Goal: Task Accomplishment & Management: Use online tool/utility

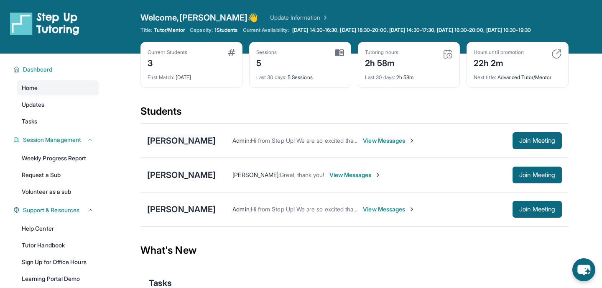
click at [162, 146] on div "[PERSON_NAME]" at bounding box center [181, 141] width 69 height 12
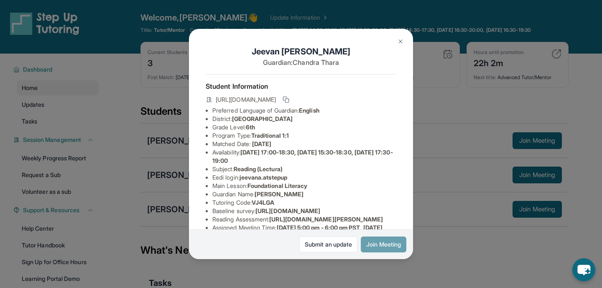
click at [379, 249] on button "Join Meeting" at bounding box center [384, 244] width 46 height 16
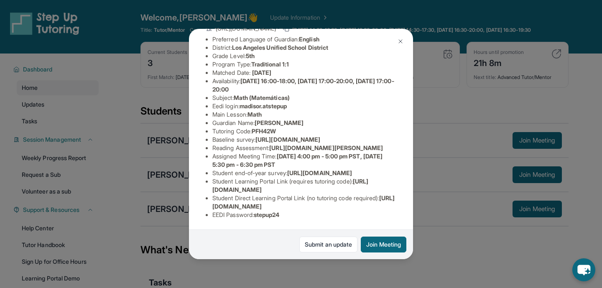
scroll to position [146, 0]
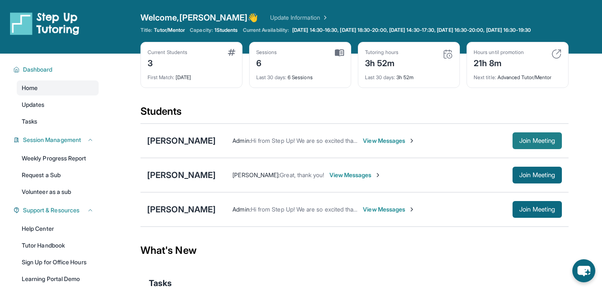
click at [534, 143] on span "Join Meeting" at bounding box center [538, 140] width 36 height 5
click at [199, 146] on div "[PERSON_NAME]" at bounding box center [181, 141] width 69 height 12
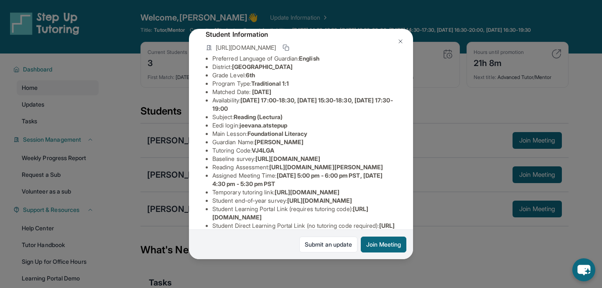
scroll to position [53, 0]
click at [493, 93] on div "Jeevan Abhilash Guardian: Chandra Thara Student Information https://student-por…" at bounding box center [301, 144] width 602 height 288
